Goal: Use online tool/utility: Use online tool/utility

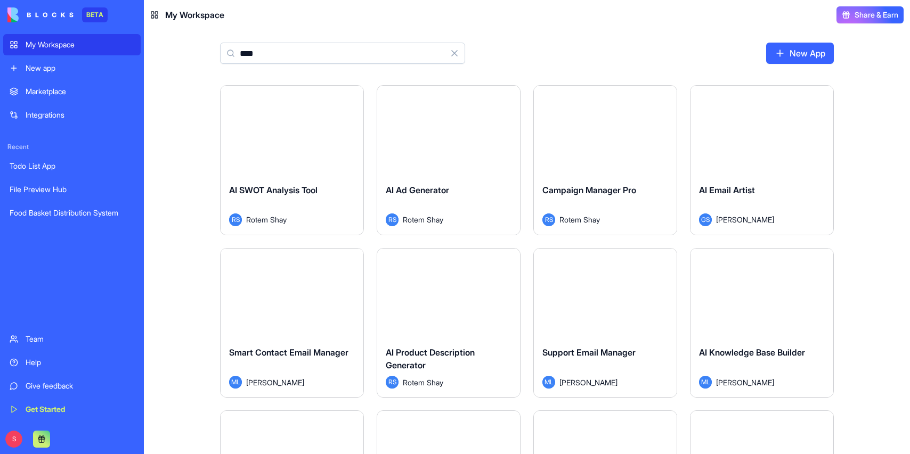
type input "*****"
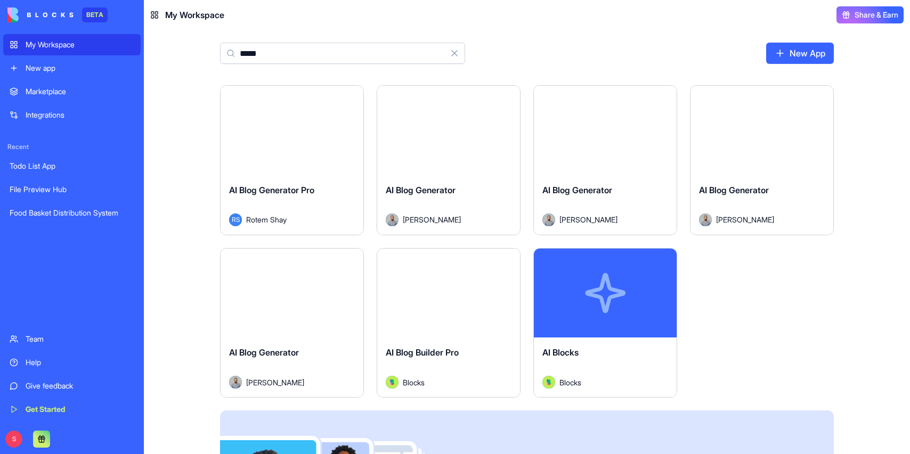
click at [609, 356] on div "AI Blocks" at bounding box center [605, 361] width 126 height 30
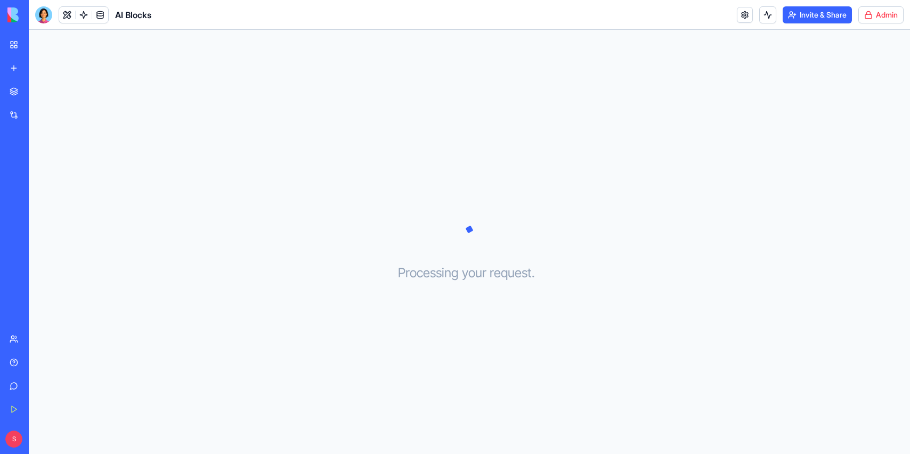
click at [881, 9] on html "BETA My Workspace New app Marketplace Integrations Recent Todo List App File Pr…" at bounding box center [455, 227] width 910 height 454
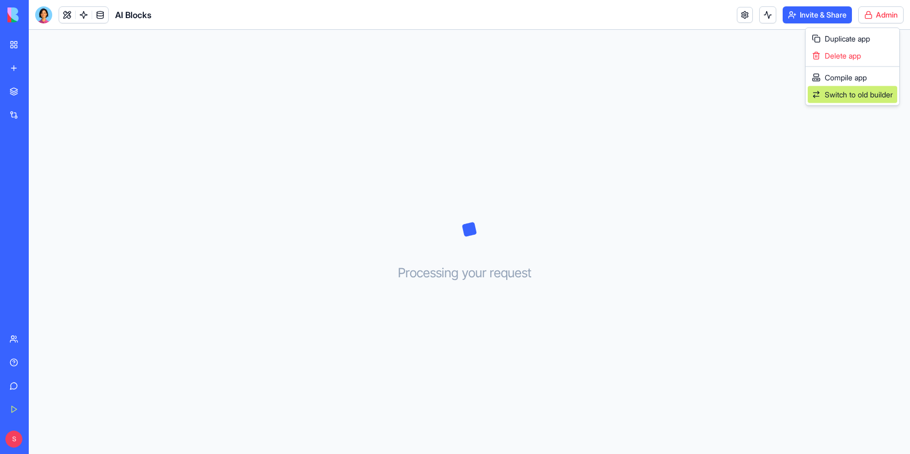
click at [838, 89] on span "Switch to old builder" at bounding box center [859, 94] width 68 height 11
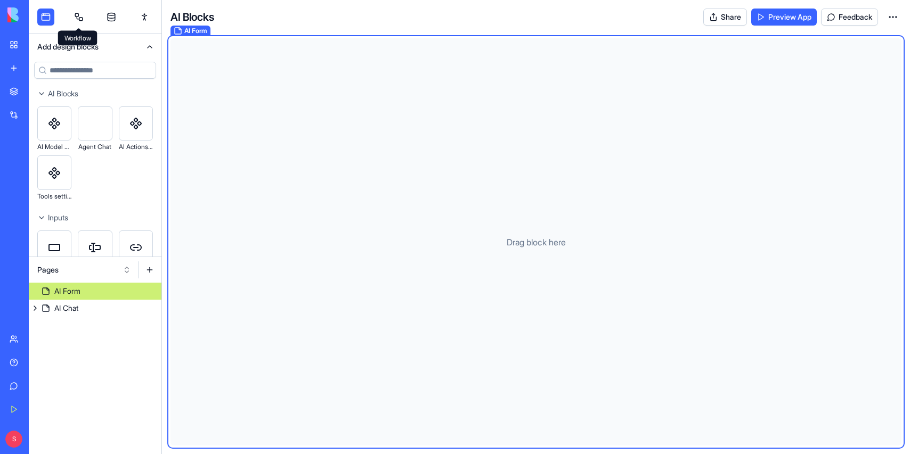
click at [78, 12] on link at bounding box center [78, 17] width 17 height 17
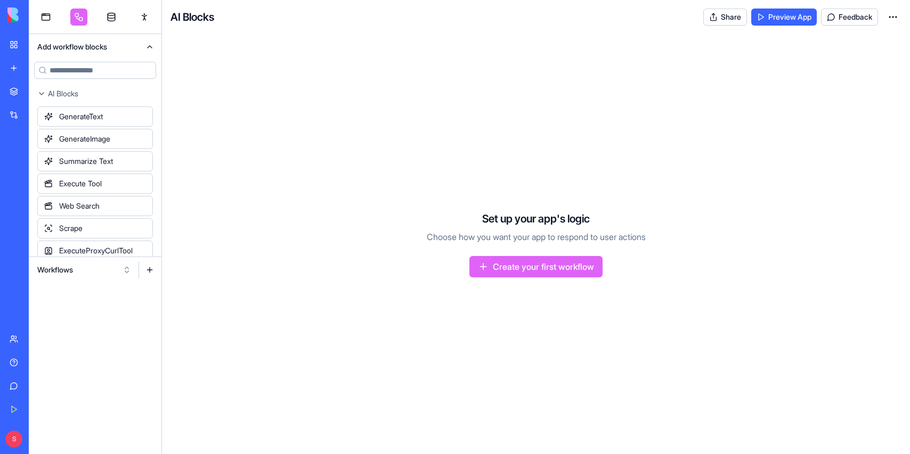
click at [69, 267] on button "Workflows" at bounding box center [84, 270] width 104 height 17
click at [57, 333] on div "Actions" at bounding box center [84, 325] width 101 height 17
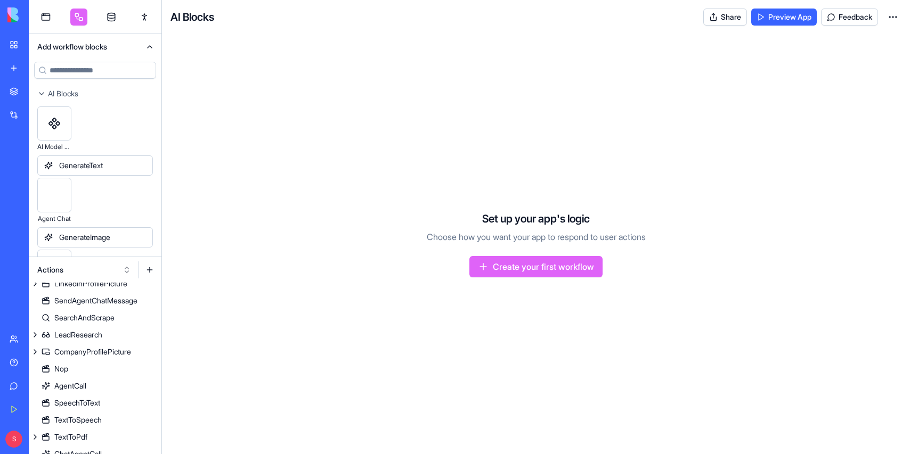
scroll to position [203, 0]
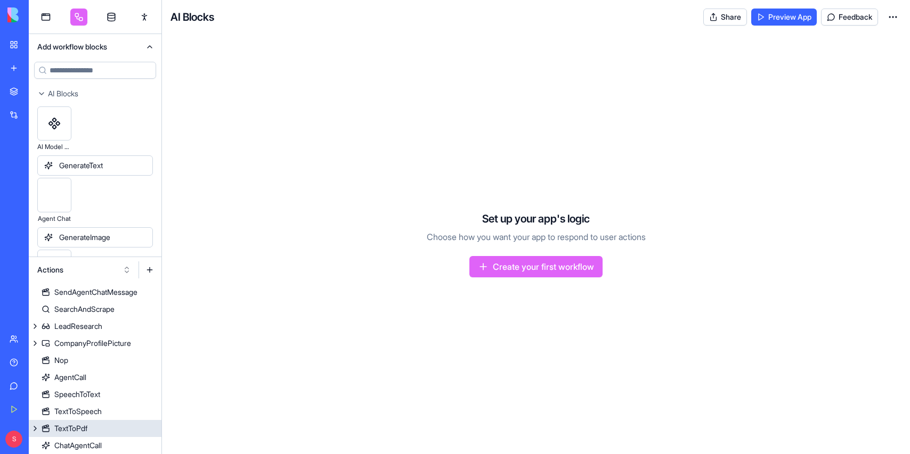
click at [68, 424] on div "TextToPdf" at bounding box center [70, 429] width 33 height 11
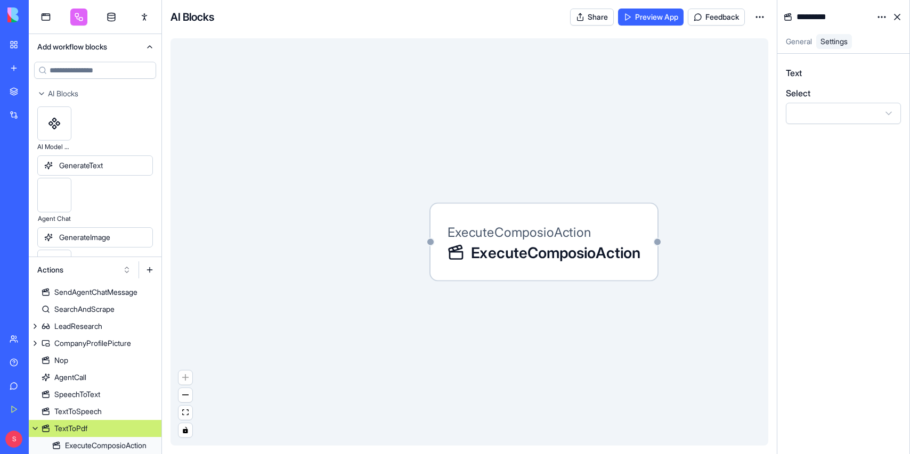
scroll to position [221, 0]
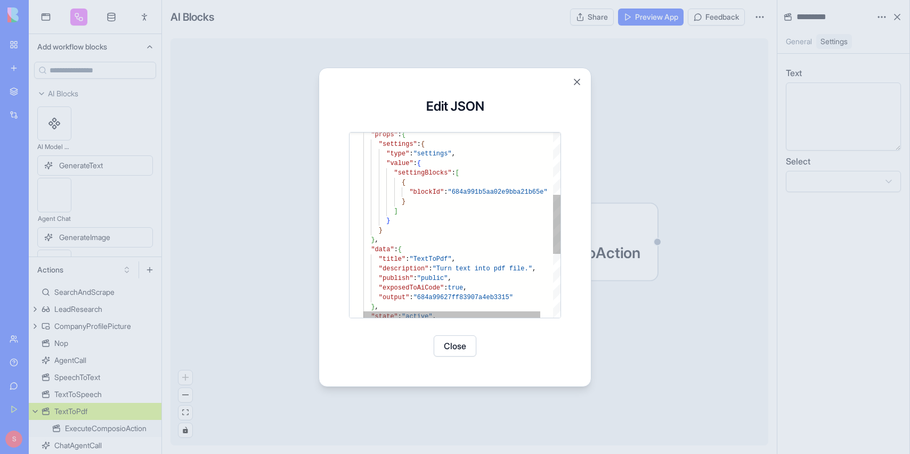
click at [464, 287] on div ""state" : "active" , } , "output" : "684a99627ff83907a4eb3315" "exposedToAiCode…" at bounding box center [468, 227] width 211 height 579
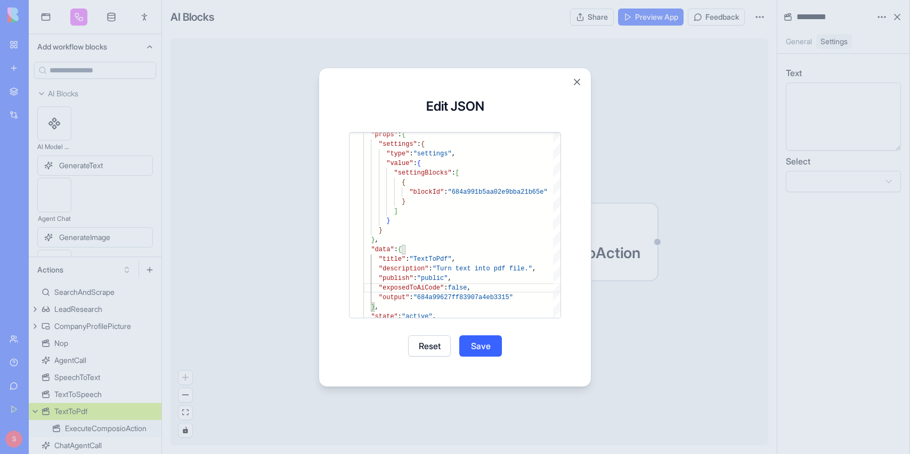
type textarea "**********"
click at [478, 347] on button "Save" at bounding box center [480, 346] width 43 height 21
click at [454, 341] on button "Close" at bounding box center [455, 346] width 43 height 21
